Goal: Task Accomplishment & Management: Use online tool/utility

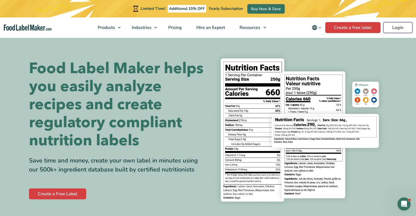
click at [235, 27] on link "Login" at bounding box center [397, 27] width 29 height 11
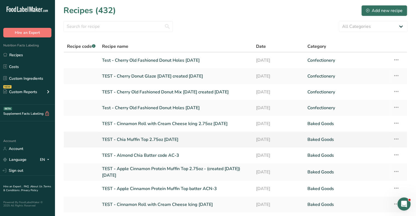
click at [150, 140] on link "TEST - Chia Muffin Top 2.75oz [DATE]" at bounding box center [175, 139] width 147 height 11
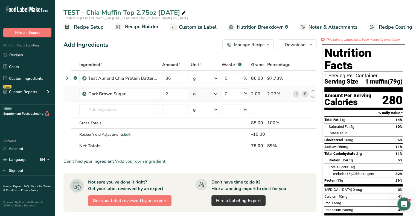
click at [306, 95] on icon at bounding box center [305, 94] width 4 height 6
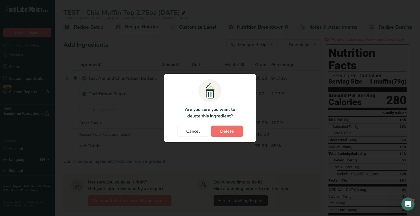
click at [228, 132] on span "Delete" at bounding box center [227, 131] width 14 height 7
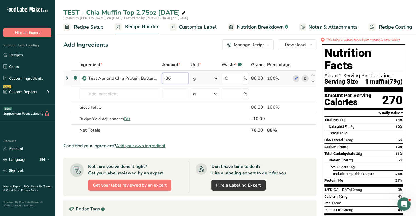
click at [172, 80] on input "86" at bounding box center [175, 78] width 26 height 11
type input "88"
click at [185, 135] on div "Ingredient * Amount * Unit * Waste * .a-a{fill:#347362;}.b-a{fill:#fff;} Grams …" at bounding box center [189, 97] width 253 height 77
click at [126, 117] on span "Edit" at bounding box center [127, 119] width 7 height 5
select select "0"
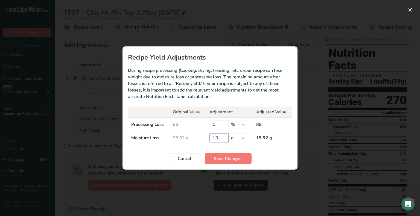
click at [219, 139] on input "10" at bounding box center [219, 138] width 19 height 9
type input "11"
click at [222, 156] on span "Save Changes" at bounding box center [228, 159] width 29 height 7
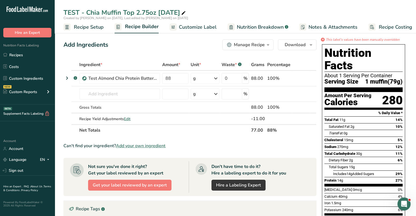
click at [187, 29] on span "Customize Label" at bounding box center [198, 27] width 38 height 7
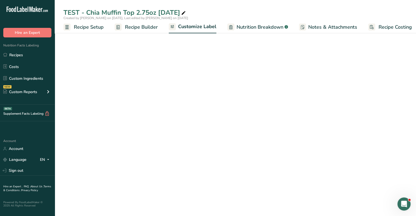
scroll to position [0, 5]
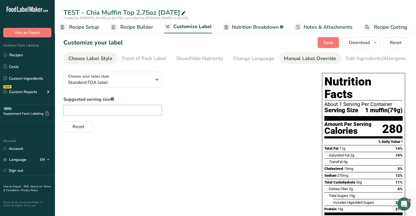
click at [297, 57] on div "Manual Label Override" at bounding box center [310, 58] width 52 height 7
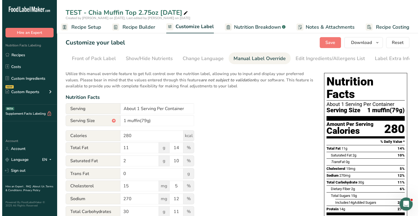
scroll to position [0, 54]
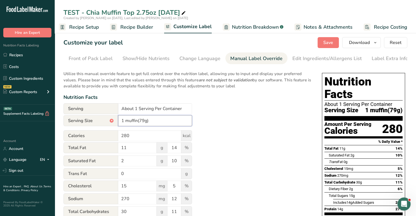
click at [143, 123] on input "1 muffin(79g)" at bounding box center [155, 120] width 74 height 11
type input "1 muffin(78g)"
click at [248, 152] on div "Utilize this manual override feature to get full control over the nutrition lab…" at bounding box center [187, 202] width 248 height 268
click at [93, 28] on span "Recipe Setup" at bounding box center [84, 27] width 30 height 7
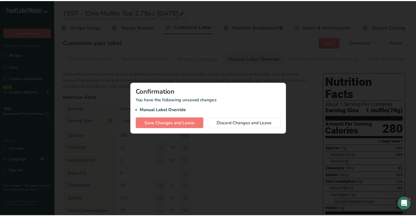
scroll to position [0, 1]
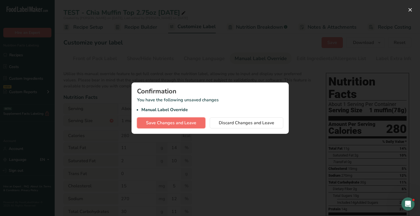
click at [192, 126] on span "Save Changes and Leave" at bounding box center [171, 123] width 50 height 7
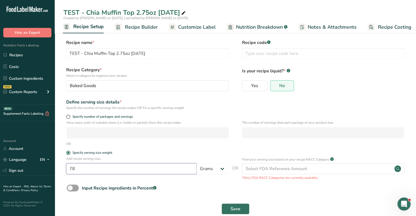
click at [92, 173] on input "78" at bounding box center [131, 169] width 130 height 11
click at [229, 205] on button "Save" at bounding box center [236, 209] width 28 height 11
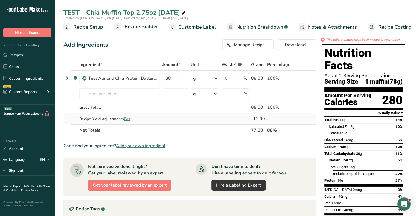
click at [126, 119] on span "Edit" at bounding box center [127, 119] width 7 height 5
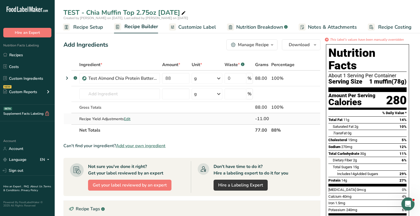
select select "0"
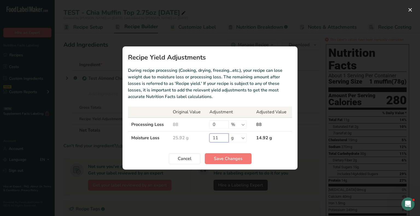
drag, startPoint x: 218, startPoint y: 139, endPoint x: 206, endPoint y: 140, distance: 12.1
click at [206, 140] on tr "Moisture Loss 25.92 g 11 % g kg mg mcg lb oz 14.92 g" at bounding box center [210, 138] width 164 height 13
type input "10"
click at [214, 157] on span "Save Changes" at bounding box center [228, 159] width 29 height 7
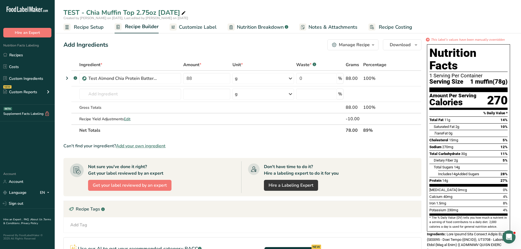
click at [183, 14] on icon at bounding box center [183, 13] width 5 height 8
click at [167, 11] on input "TEST - Chia Muffin Top 2.75oz [DATE]" at bounding box center [287, 13] width 449 height 10
click at [227, 14] on input "TEST - Chia Muffin Top 2.75oz [DATE]" at bounding box center [287, 13] width 449 height 10
click at [211, 8] on input "TEST - Chia Muffin Top 2.75oz [DATE]" at bounding box center [287, 13] width 449 height 10
type input "TEST - Chia Muffin Top 2.75oz [DATE]"
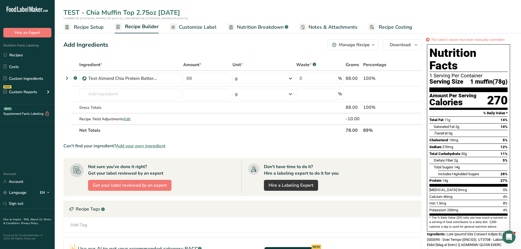
click at [139, 216] on div "Add Tag Standard Tags Custom Tags Source of Antioxidants [MEDICAL_DATA] Effect …" at bounding box center [243, 224] width 358 height 15
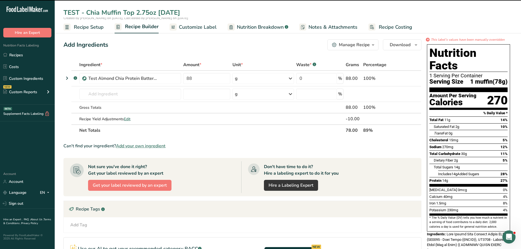
click at [91, 24] on span "Recipe Setup" at bounding box center [89, 27] width 30 height 7
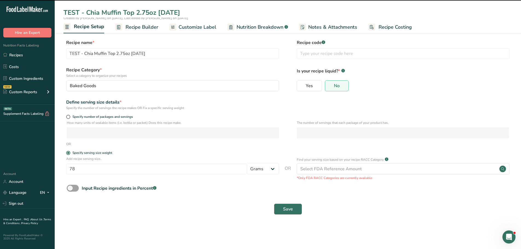
type input "TEST - Chia Muffin Top 2.75oz [DATE]"
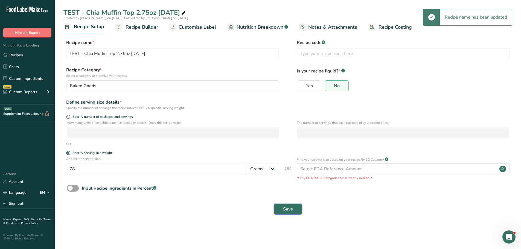
click at [292, 204] on button "Save" at bounding box center [288, 209] width 28 height 11
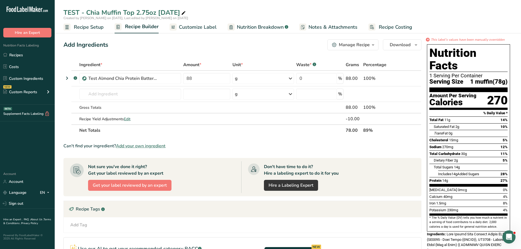
scroll to position [27, 0]
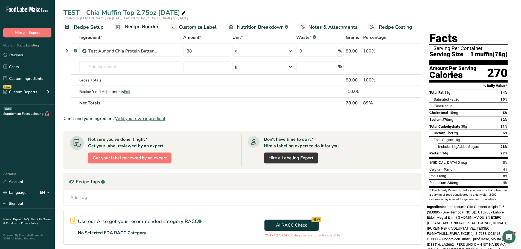
click at [298, 216] on span "AI RACC Check NEW" at bounding box center [291, 225] width 31 height 7
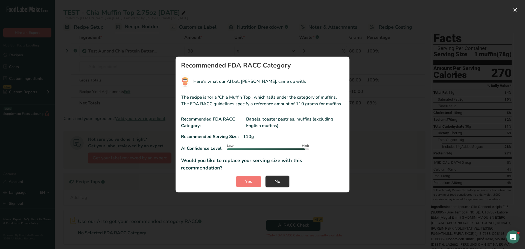
click at [283, 176] on button "No" at bounding box center [278, 181] width 24 height 11
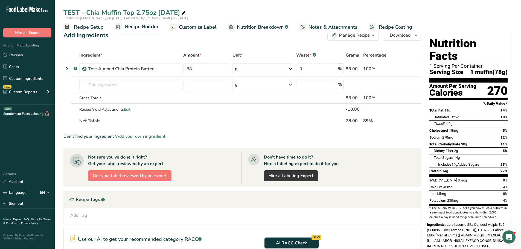
scroll to position [0, 0]
